Goal: Information Seeking & Learning: Learn about a topic

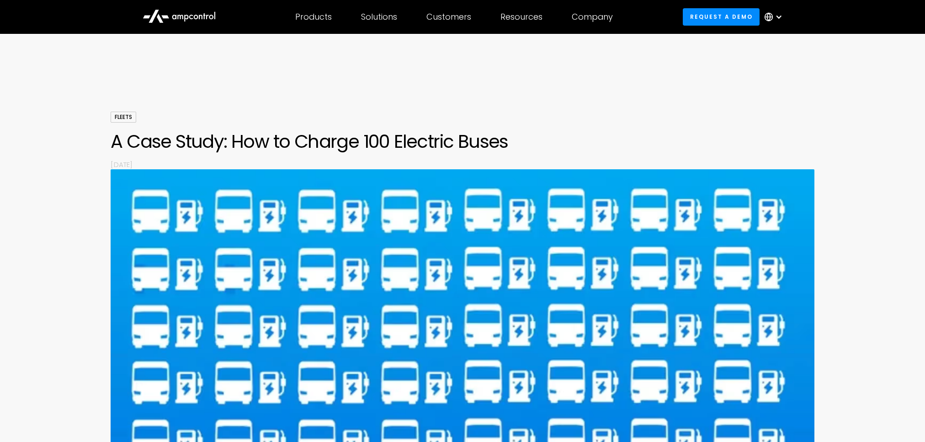
click at [473, 148] on h1 "A Case Study: How to Charge 100 Electric Buses" at bounding box center [463, 141] width 704 height 22
drag, startPoint x: 482, startPoint y: 149, endPoint x: 451, endPoint y: 169, distance: 37.0
click at [482, 149] on h1 "A Case Study: How to Charge 100 Electric Buses" at bounding box center [463, 141] width 704 height 22
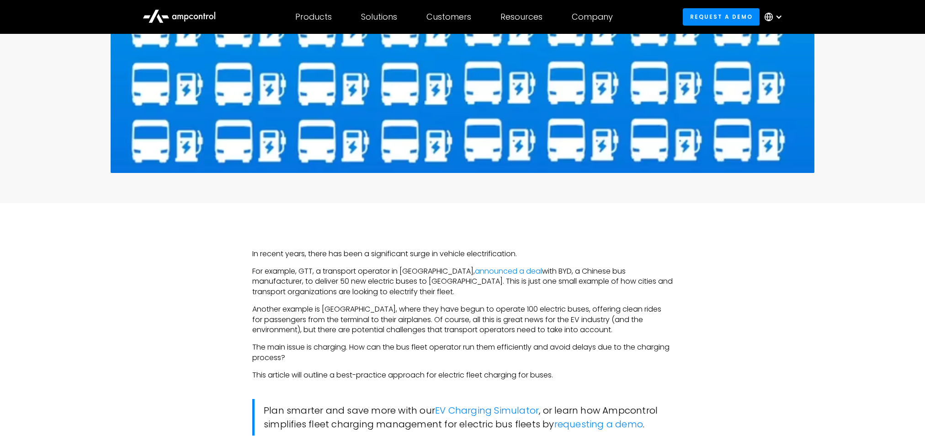
scroll to position [411, 0]
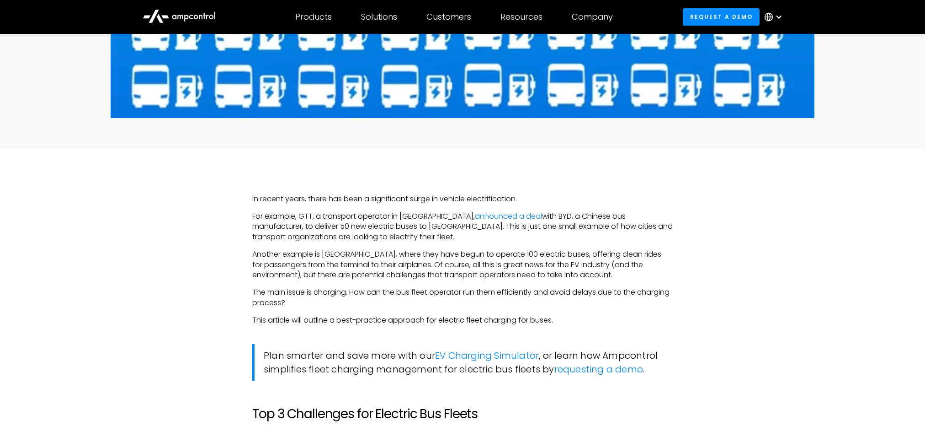
click at [414, 216] on p "For example, GTT, a transport operator in [GEOGRAPHIC_DATA], announced a deal w…" at bounding box center [462, 226] width 421 height 31
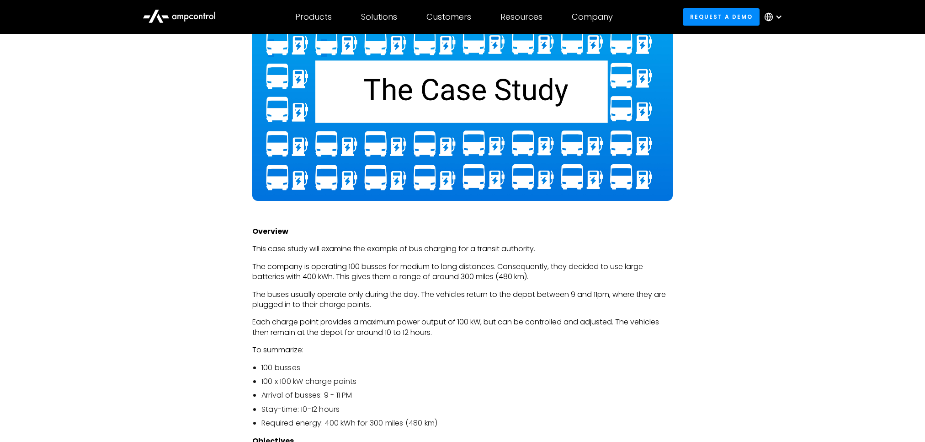
scroll to position [1737, 0]
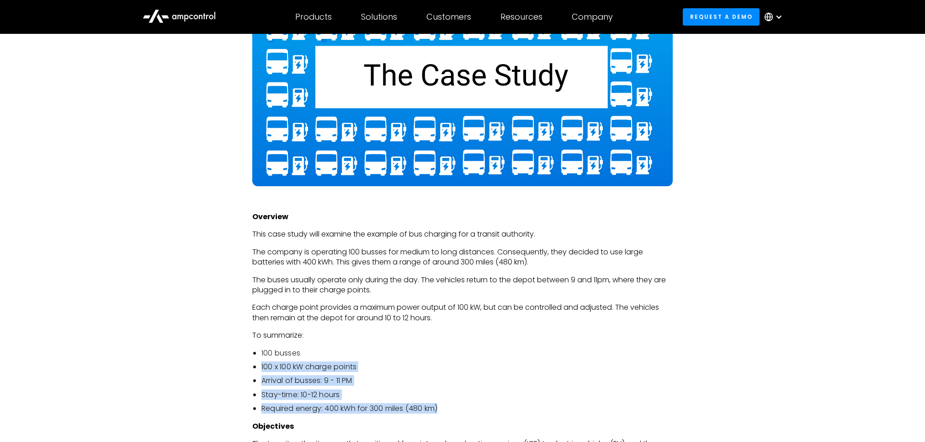
drag, startPoint x: 262, startPoint y: 367, endPoint x: 488, endPoint y: 401, distance: 229.3
click at [488, 401] on ul "100 busses 100 x 100 kW charge points Arrival of busses: 9 - 11 PM Stay-time: 1…" at bounding box center [462, 381] width 421 height 66
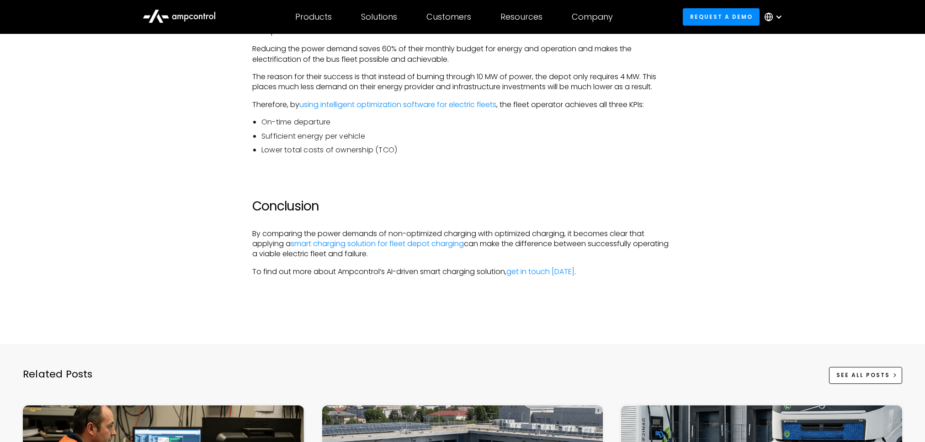
scroll to position [3246, 0]
